Goal: Task Accomplishment & Management: Complete application form

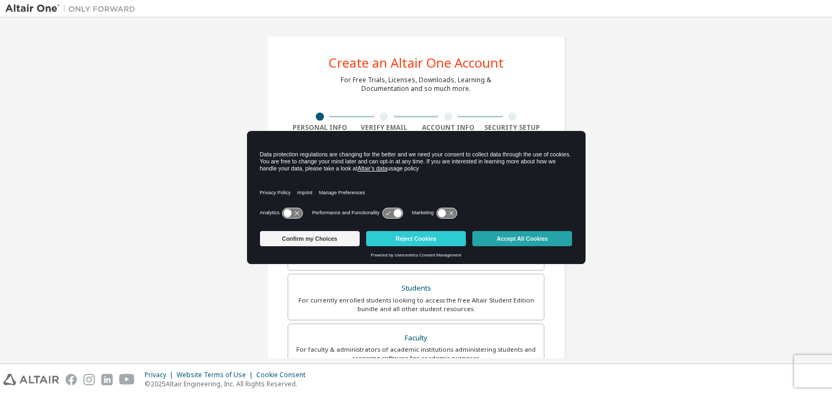
click at [505, 242] on button "Accept All Cookies" at bounding box center [522, 238] width 100 height 15
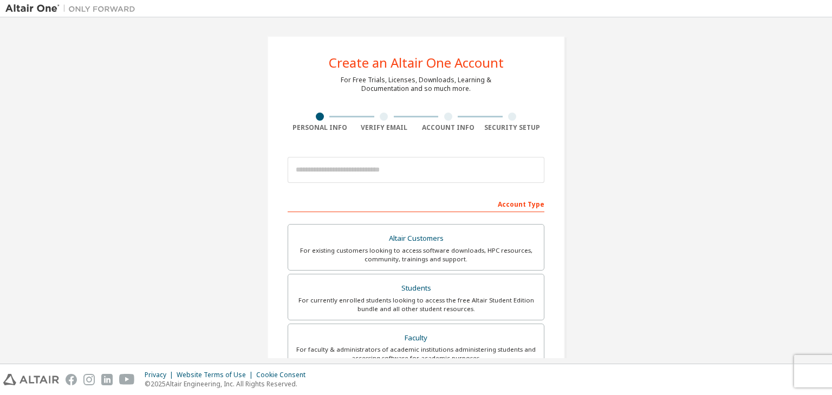
click at [435, 202] on div "Account Type" at bounding box center [416, 203] width 257 height 17
click at [832, 167] on div "Create an Altair One Account For Free Trials, Licenses, Downloads, Learning & D…" at bounding box center [416, 190] width 832 height 347
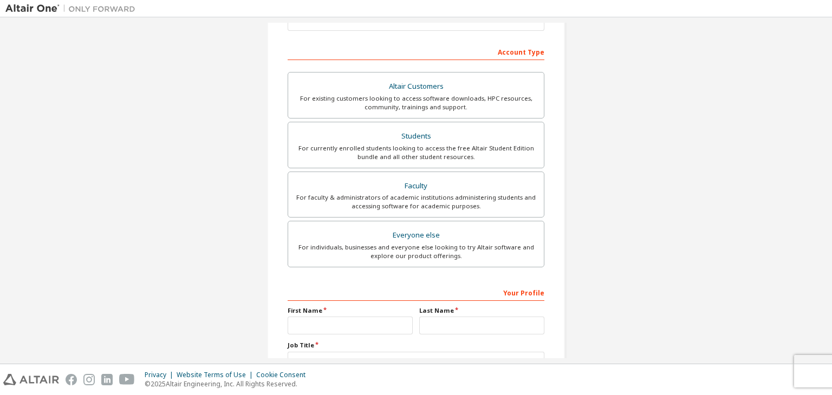
scroll to position [157, 0]
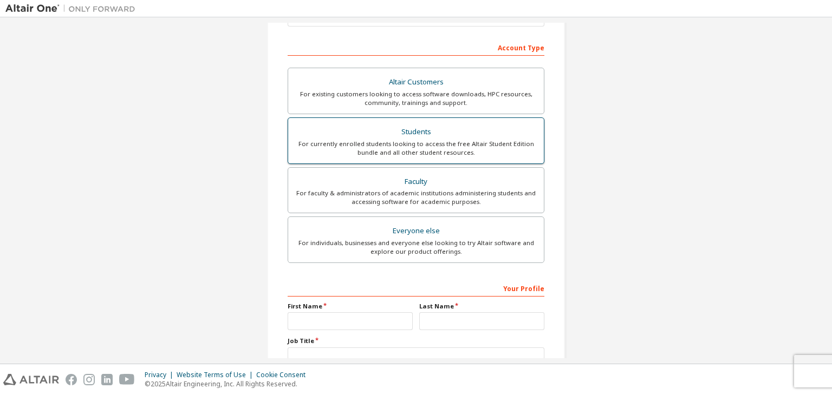
click at [378, 150] on div "For currently enrolled students looking to access the free Altair Student Editi…" at bounding box center [416, 148] width 243 height 17
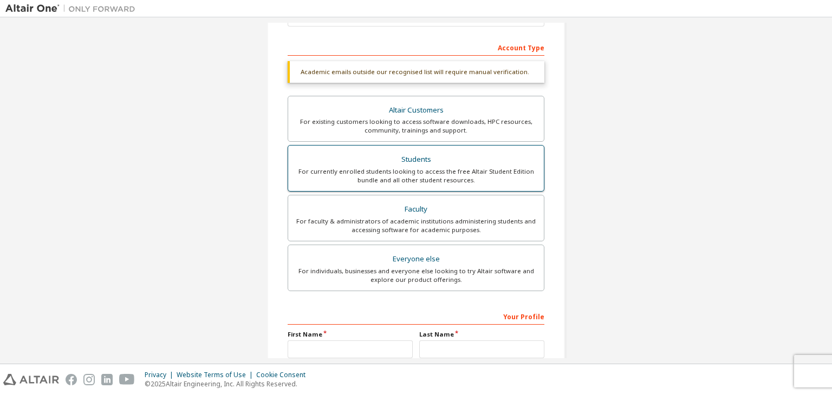
click at [398, 161] on div "Students" at bounding box center [416, 159] width 243 height 15
click at [327, 316] on div "Your Profile" at bounding box center [416, 316] width 257 height 17
click at [329, 331] on label "First Name" at bounding box center [350, 334] width 125 height 9
click at [324, 336] on label "First Name" at bounding box center [350, 334] width 125 height 9
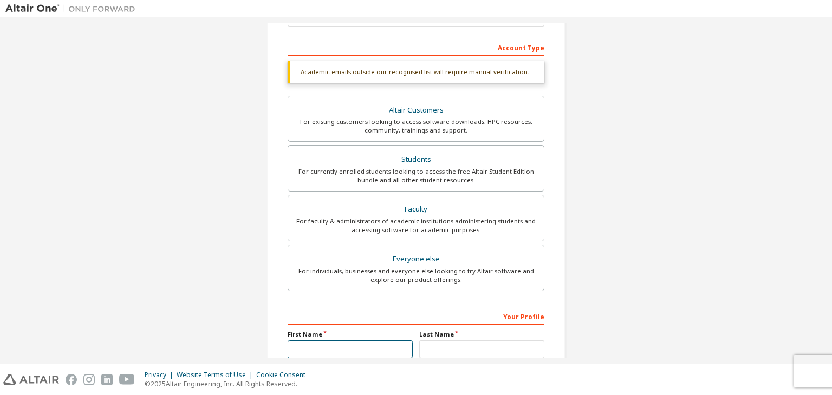
click at [325, 344] on input "text" at bounding box center [350, 350] width 125 height 18
type input "*********"
click at [494, 350] on input "text" at bounding box center [481, 350] width 125 height 18
type input "*****"
click at [821, 159] on div "Create an Altair One Account For Free Trials, Licenses, Downloads, Learning & D…" at bounding box center [415, 167] width 821 height 602
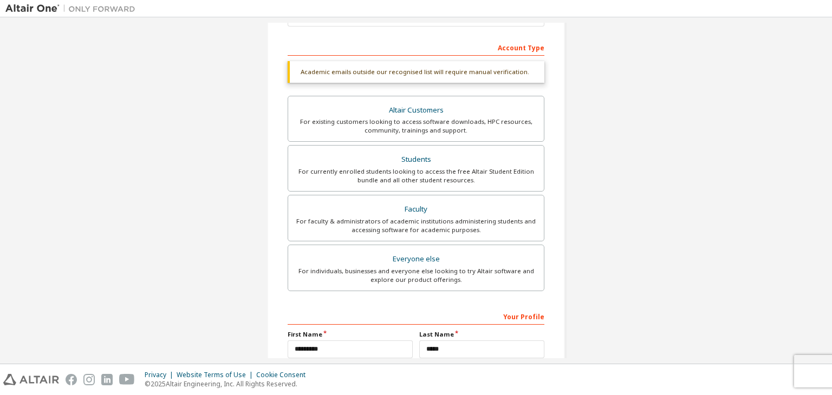
click at [821, 159] on div "Create an Altair One Account For Free Trials, Licenses, Downloads, Learning & D…" at bounding box center [415, 167] width 821 height 602
click at [821, 148] on div "Create an Altair One Account For Free Trials, Licenses, Downloads, Learning & D…" at bounding box center [415, 167] width 821 height 602
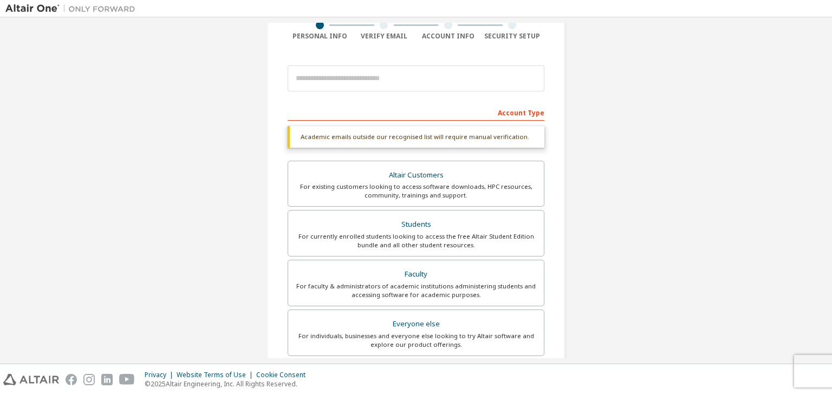
scroll to position [89, 0]
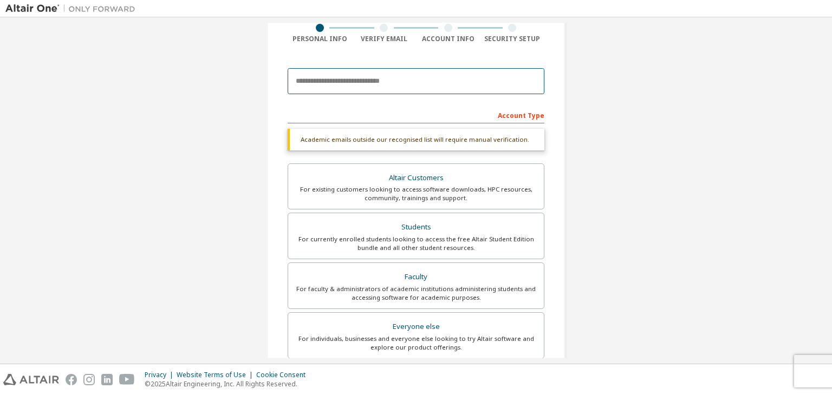
click at [501, 86] on input "email" at bounding box center [416, 81] width 257 height 26
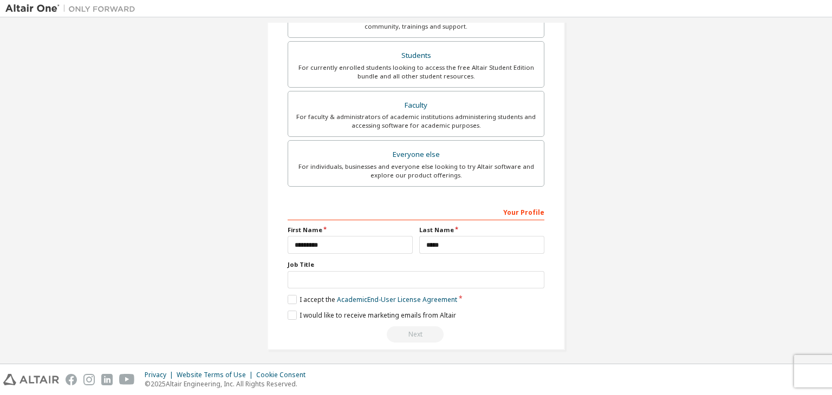
scroll to position [236, 0]
type input "**********"
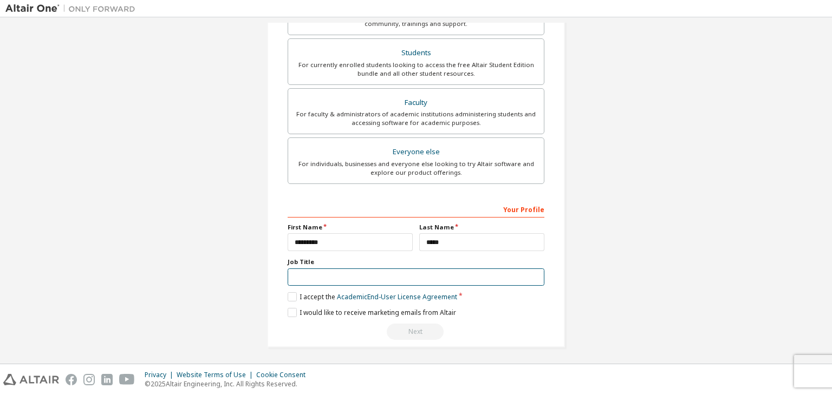
click at [332, 278] on input "text" at bounding box center [416, 278] width 257 height 18
click at [290, 294] on label "I accept the Academic End-User License Agreement" at bounding box center [373, 297] width 170 height 9
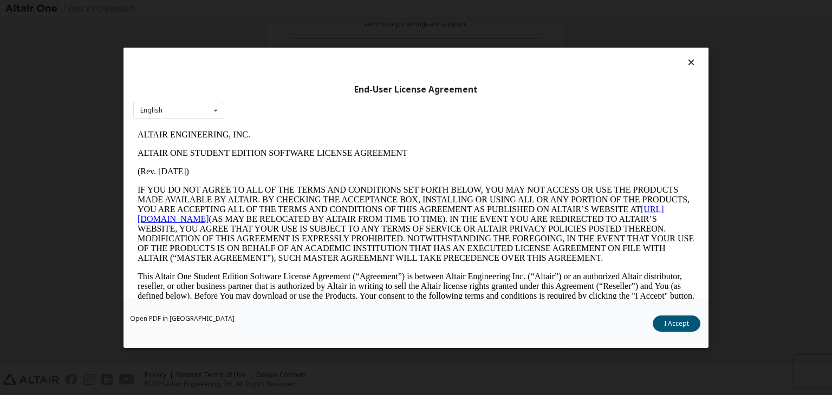
scroll to position [0, 0]
click at [212, 114] on icon at bounding box center [216, 110] width 14 height 17
click at [273, 114] on div "End-User License Agreement English English" at bounding box center [416, 173] width 585 height 251
click at [675, 320] on button "I Accept" at bounding box center [677, 324] width 48 height 16
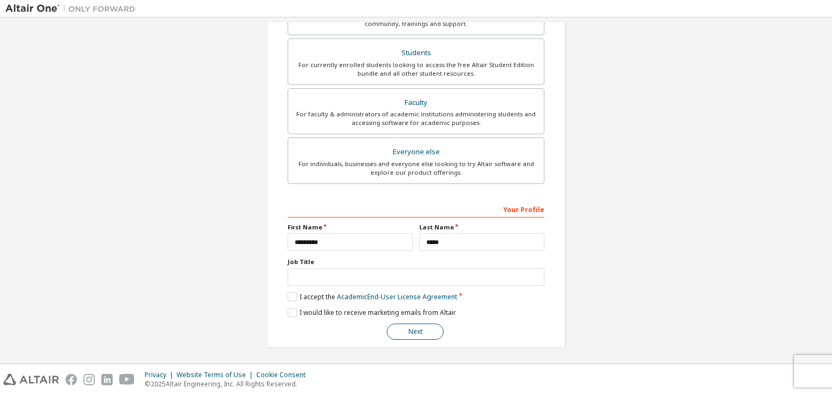
click at [411, 328] on button "Next" at bounding box center [415, 332] width 57 height 16
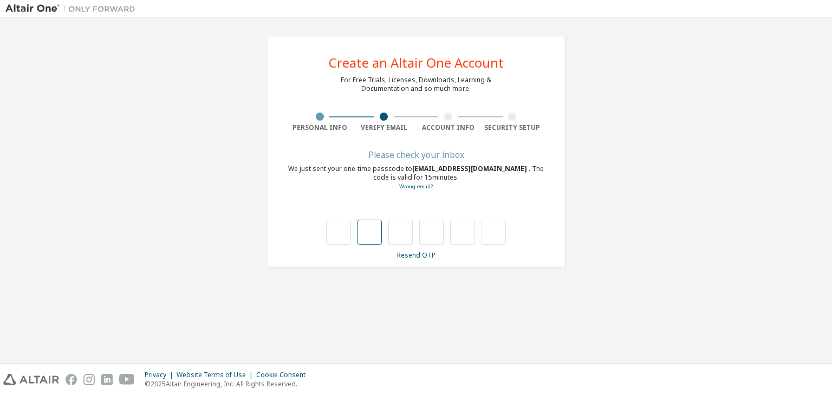
type input "*"
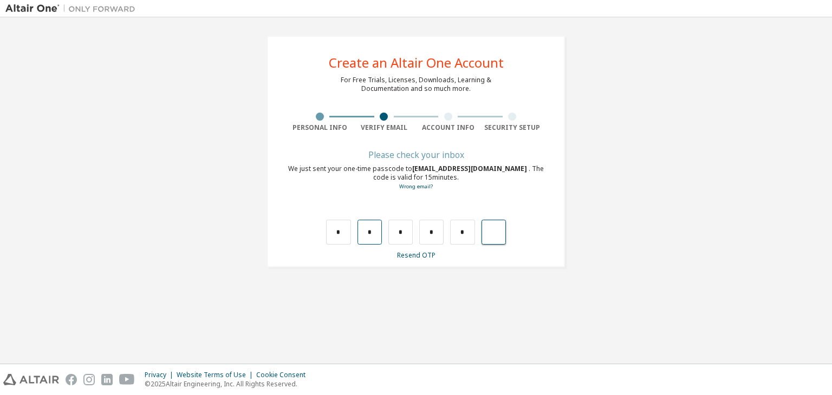
type input "*"
